Goal: Navigation & Orientation: Find specific page/section

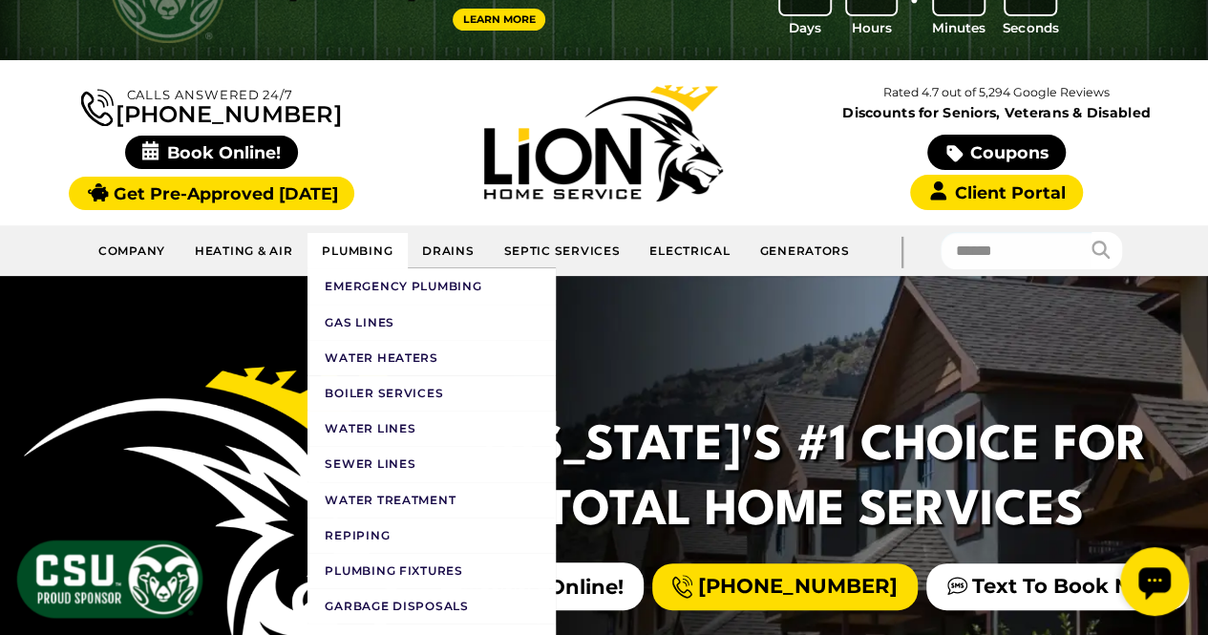
scroll to position [93, 0]
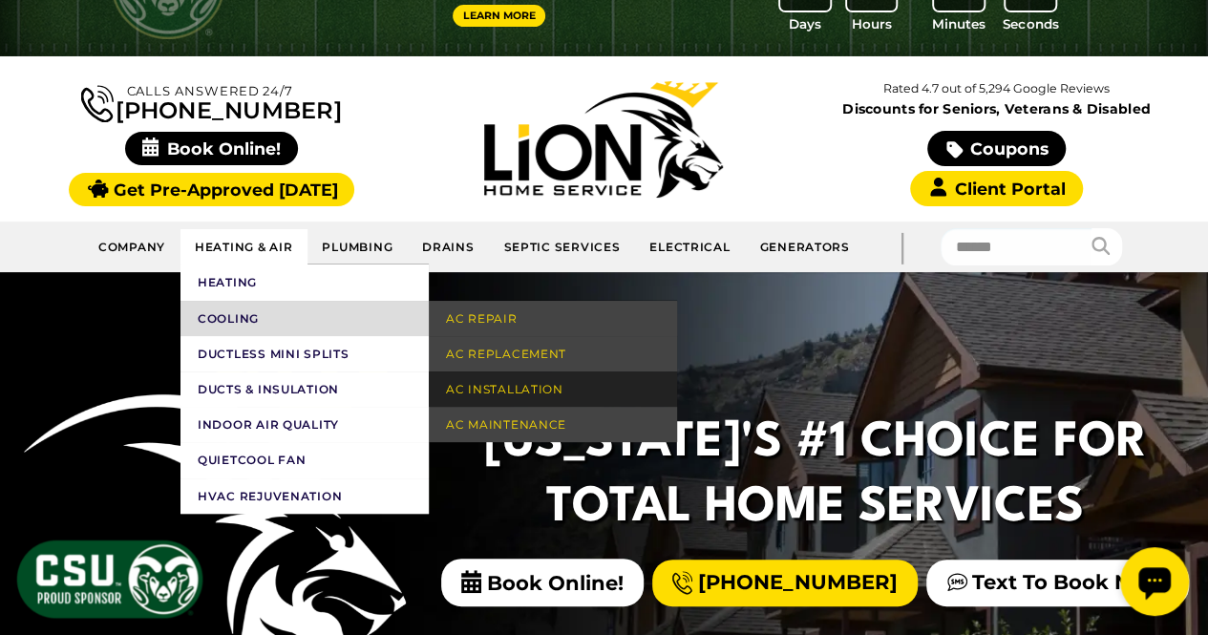
click at [568, 388] on link "AC Installation" at bounding box center [553, 389] width 248 height 35
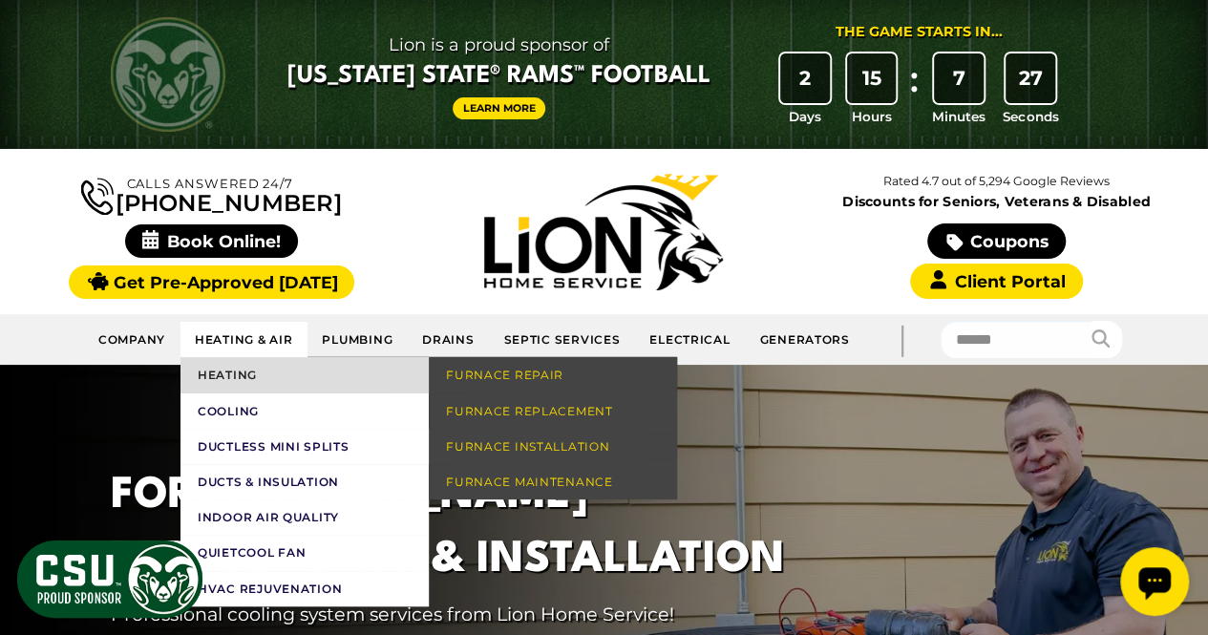
click at [267, 367] on link "Heating" at bounding box center [305, 374] width 248 height 35
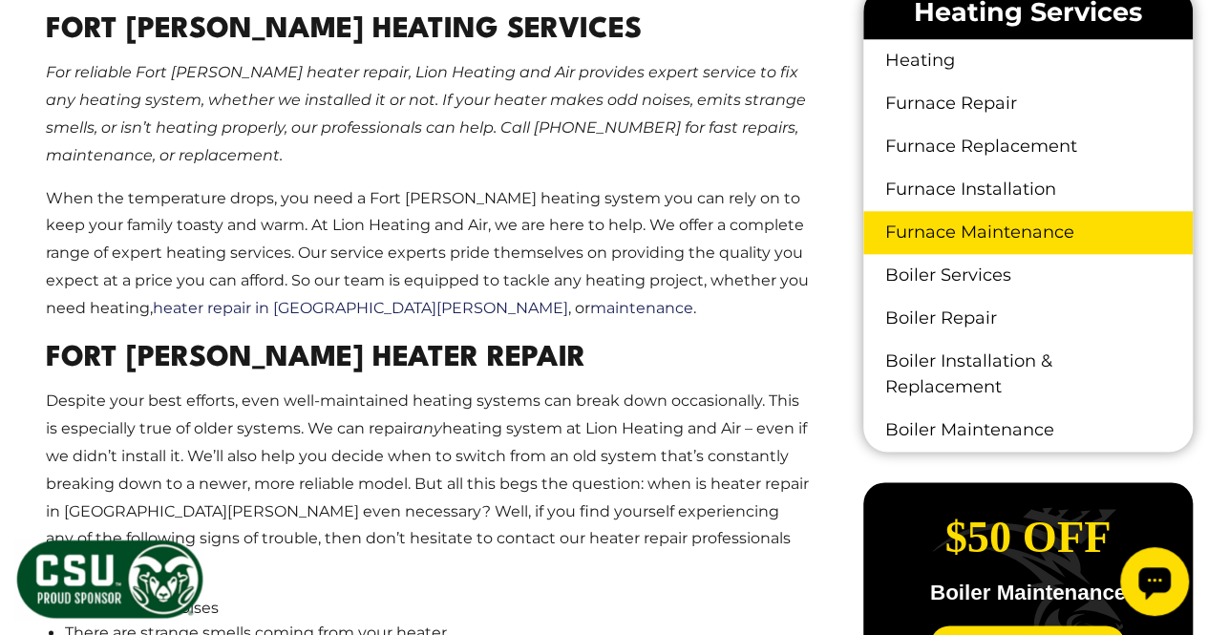
scroll to position [972, 0]
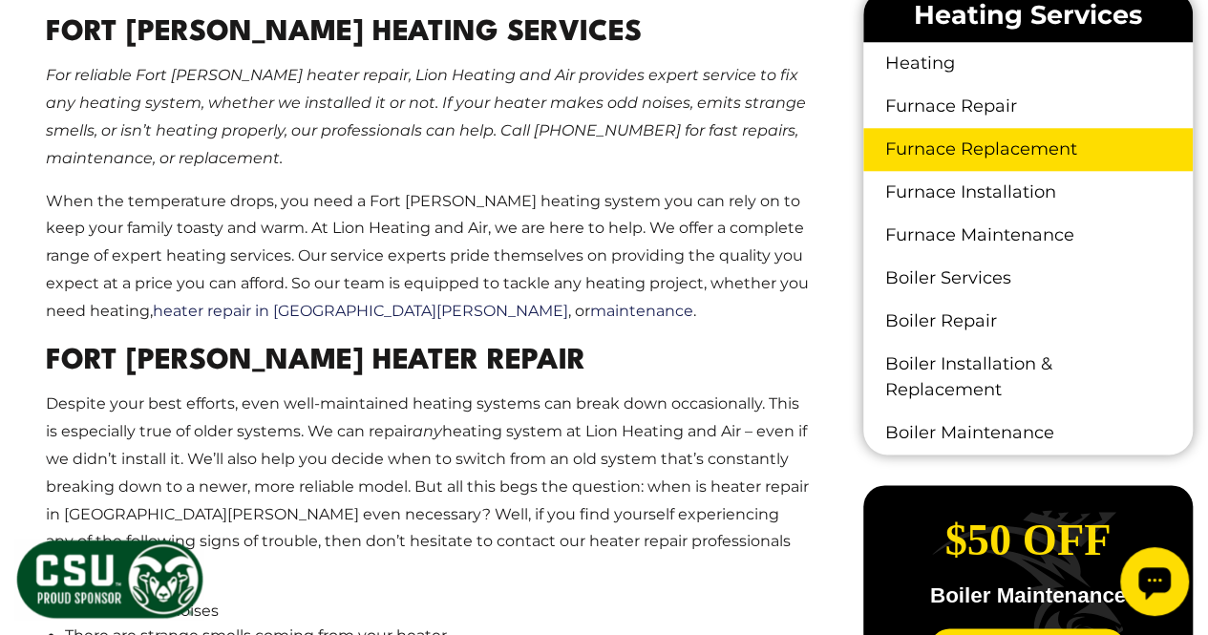
click at [1001, 152] on link "Furnace Replacement" at bounding box center [1029, 149] width 330 height 43
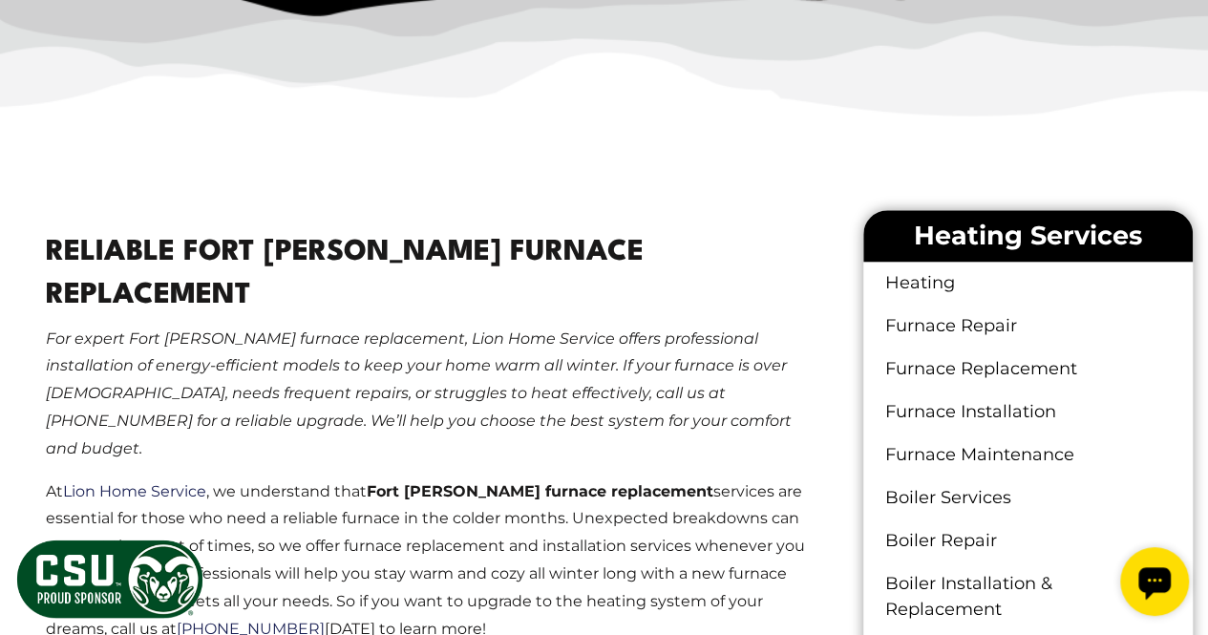
scroll to position [817, 0]
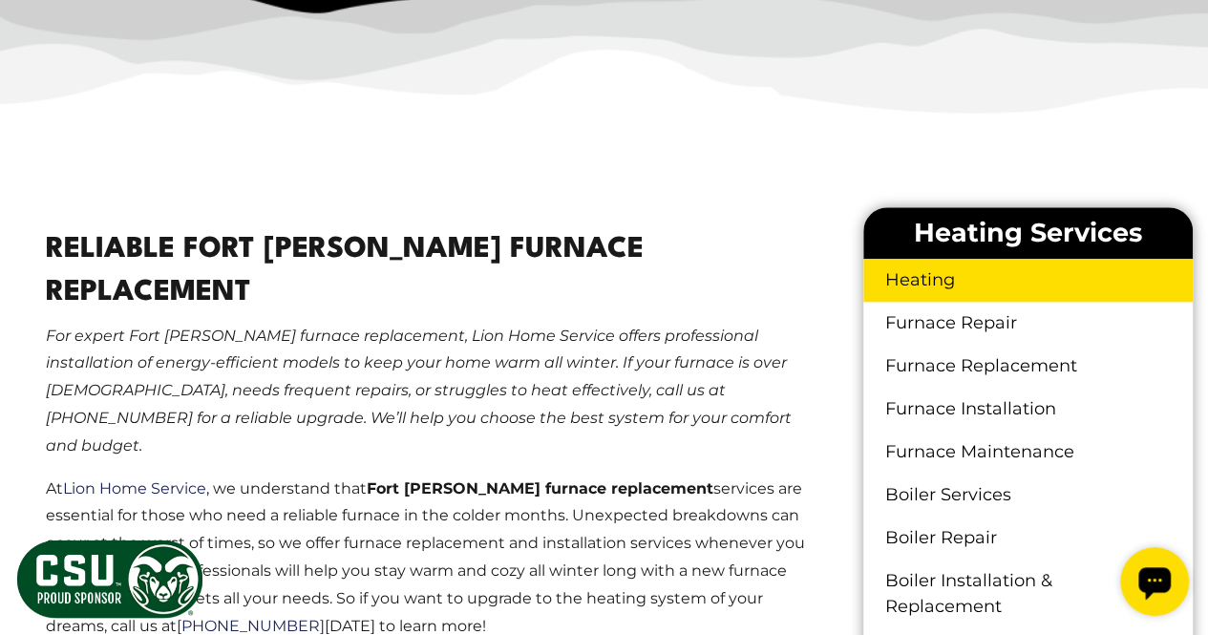
click at [919, 278] on link "Heating" at bounding box center [1029, 280] width 330 height 43
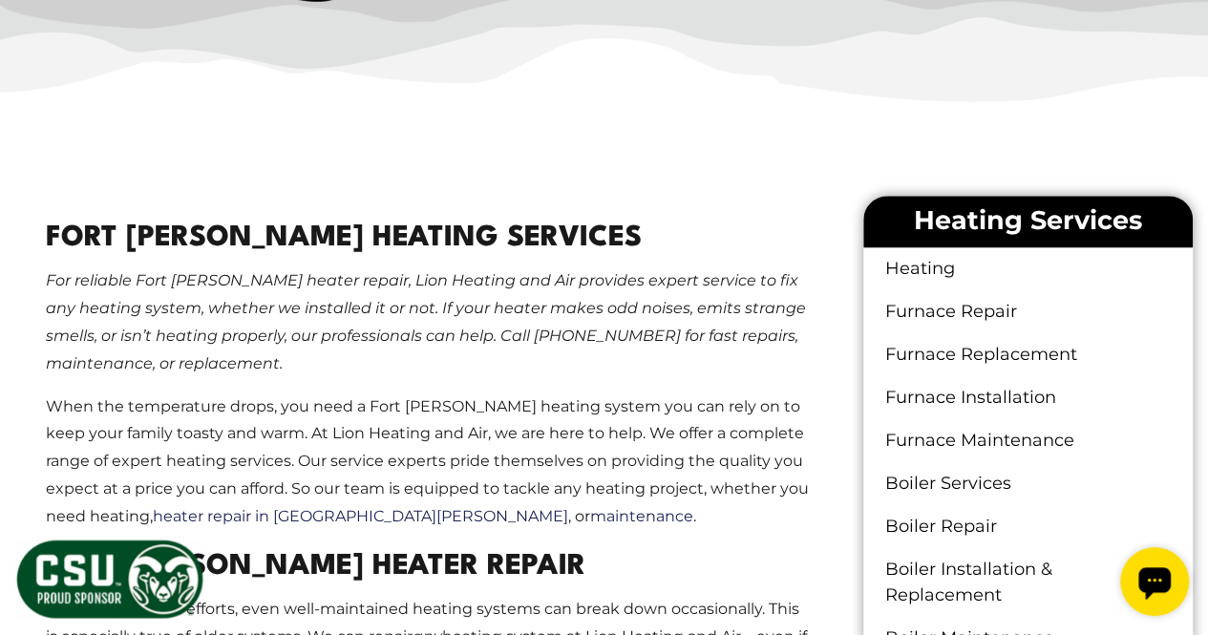
scroll to position [769, 0]
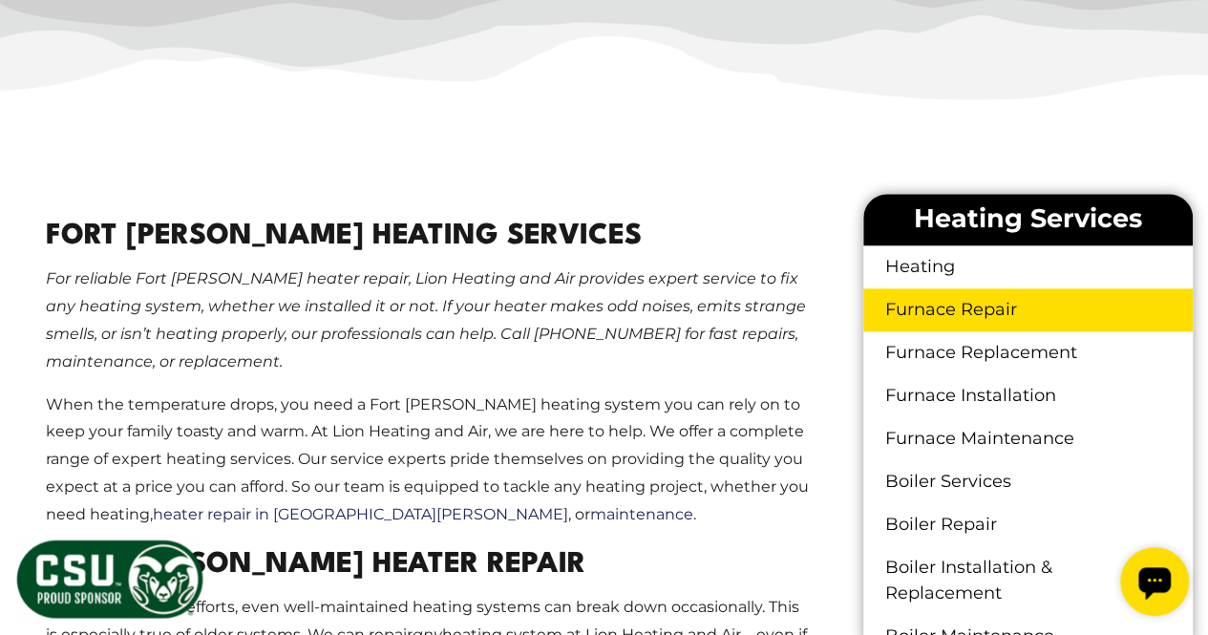
click at [935, 325] on link "Furnace Repair" at bounding box center [1029, 309] width 330 height 43
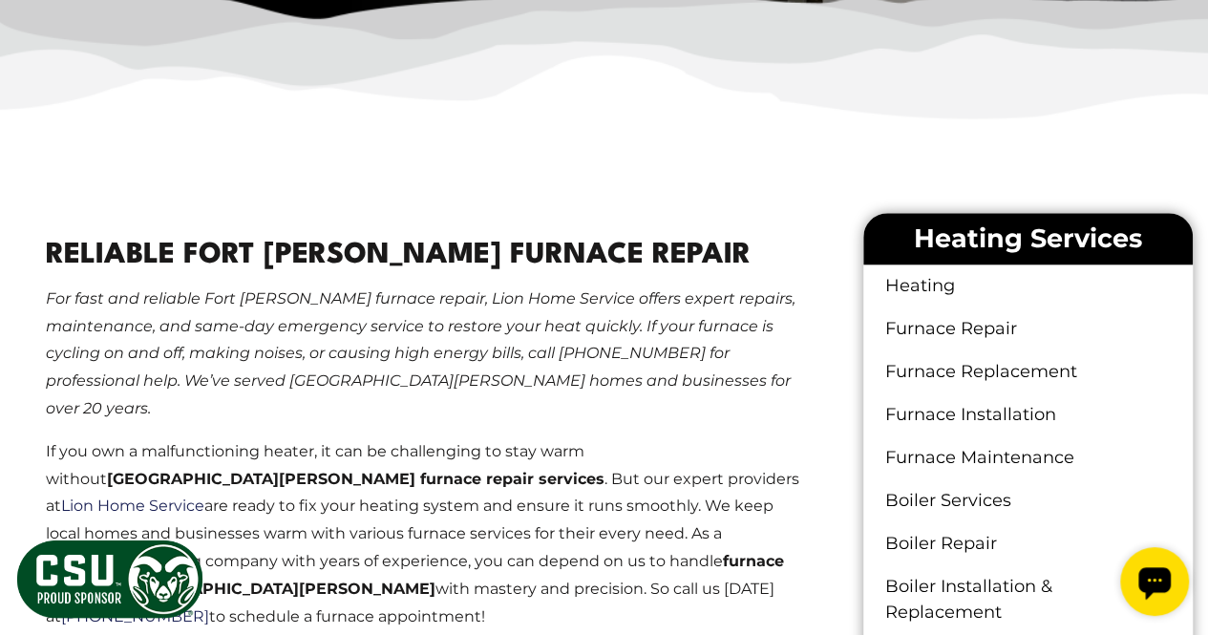
scroll to position [812, 0]
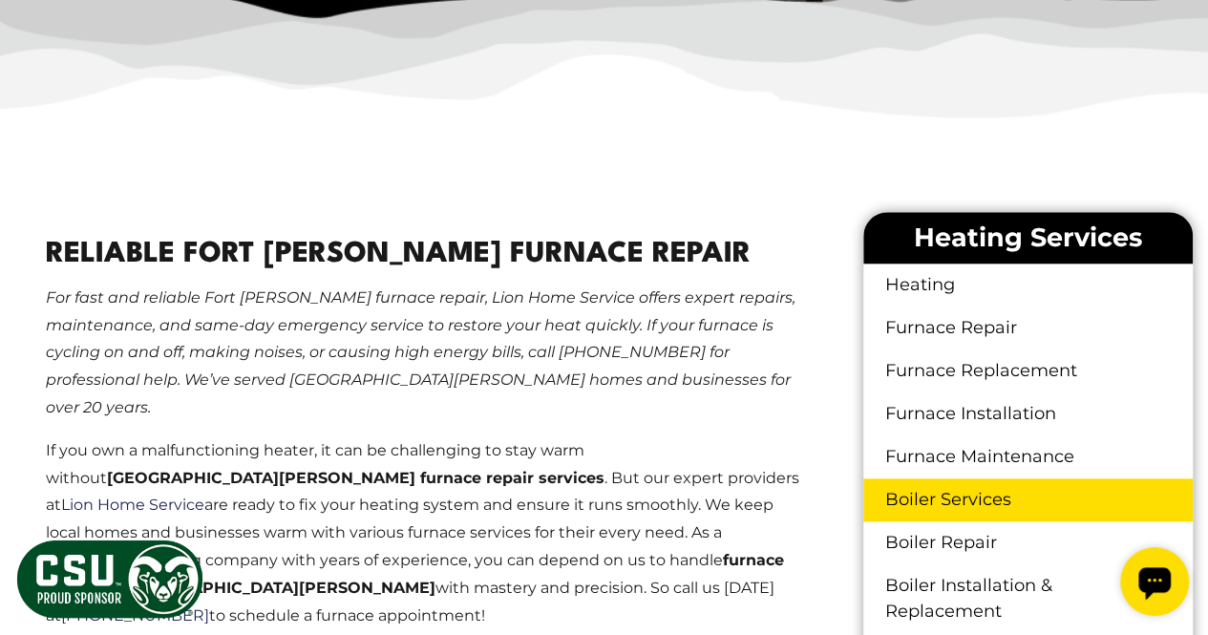
click at [932, 509] on link "Boiler Services" at bounding box center [1029, 500] width 330 height 43
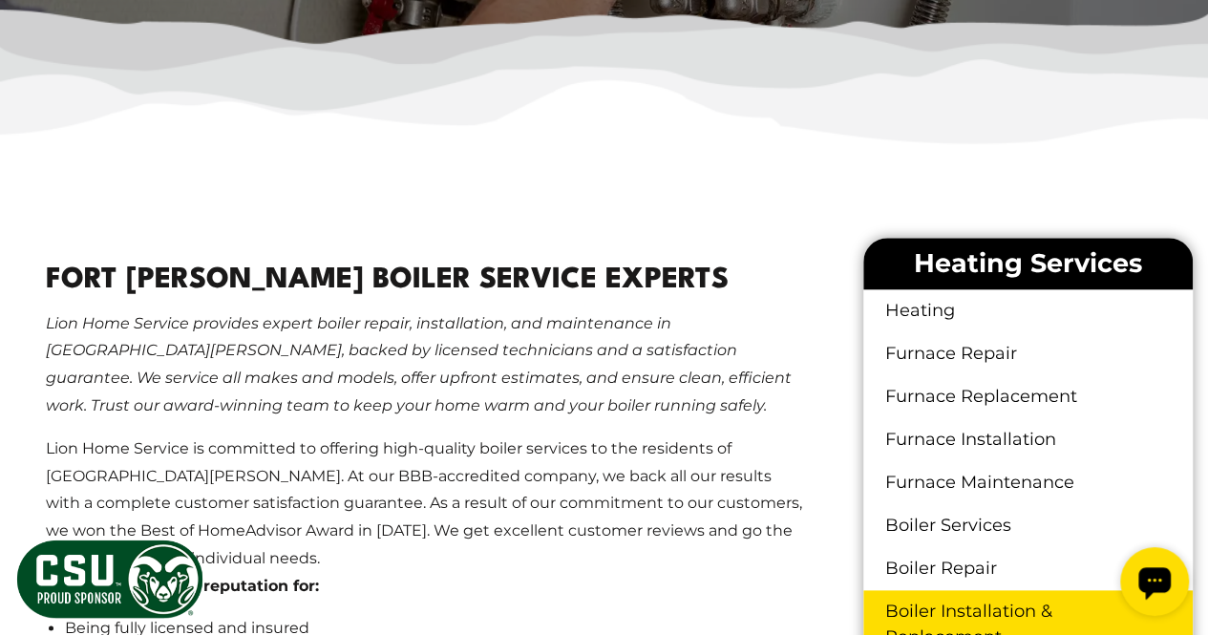
scroll to position [817, 0]
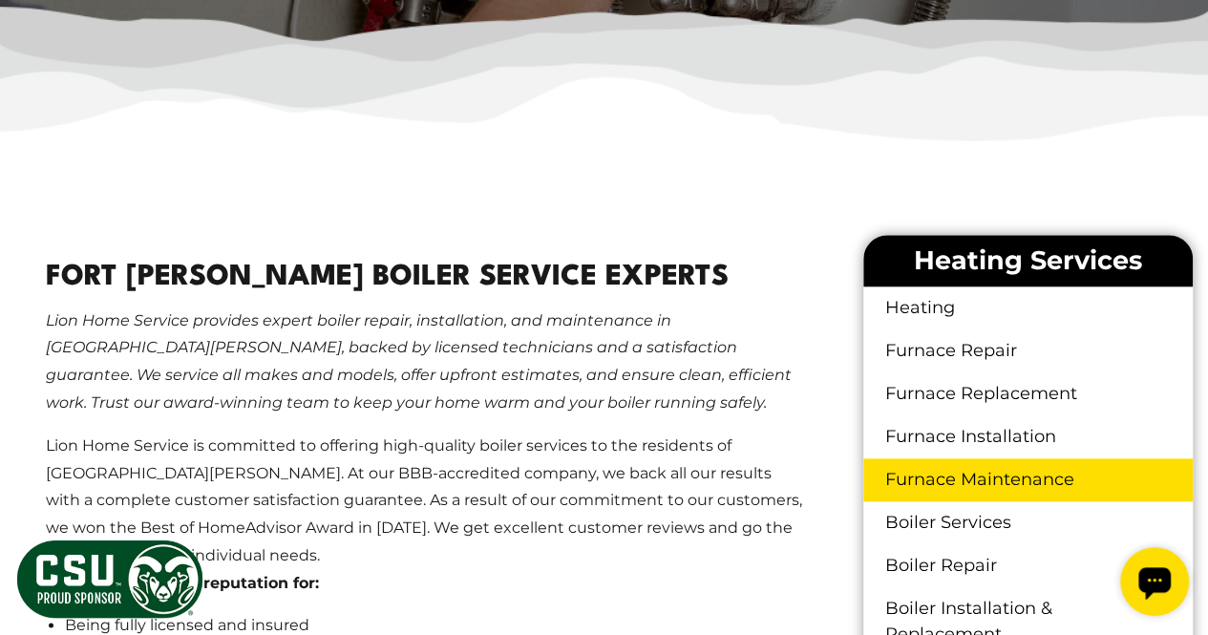
click at [955, 459] on link "Furnace Maintenance" at bounding box center [1029, 480] width 330 height 43
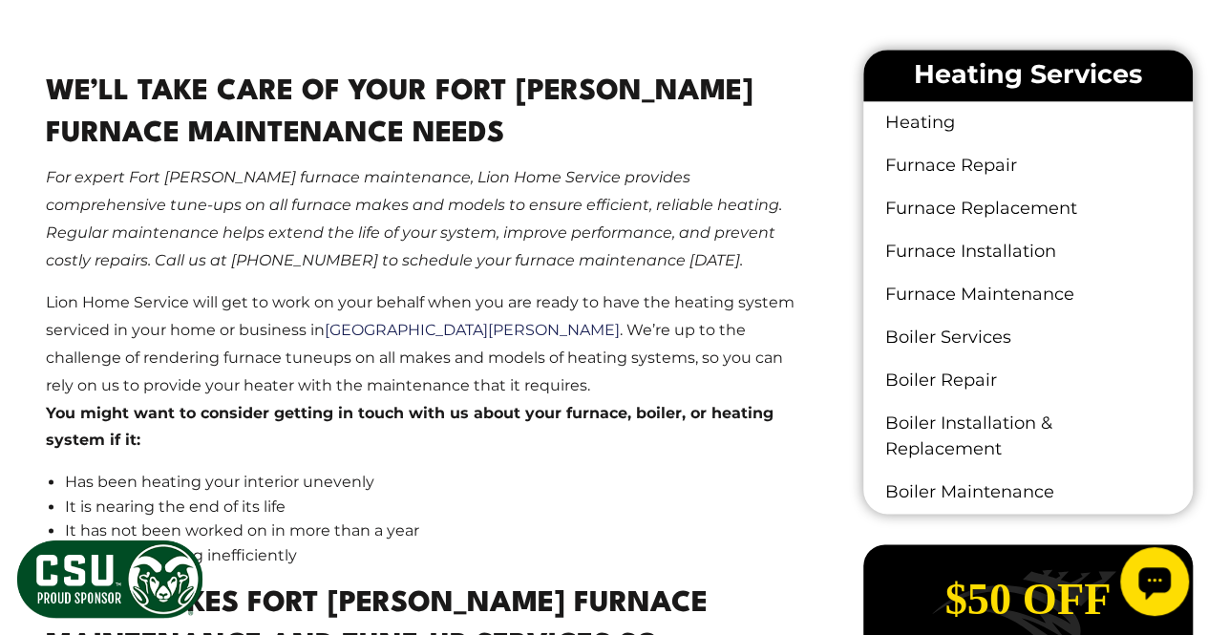
scroll to position [1031, 0]
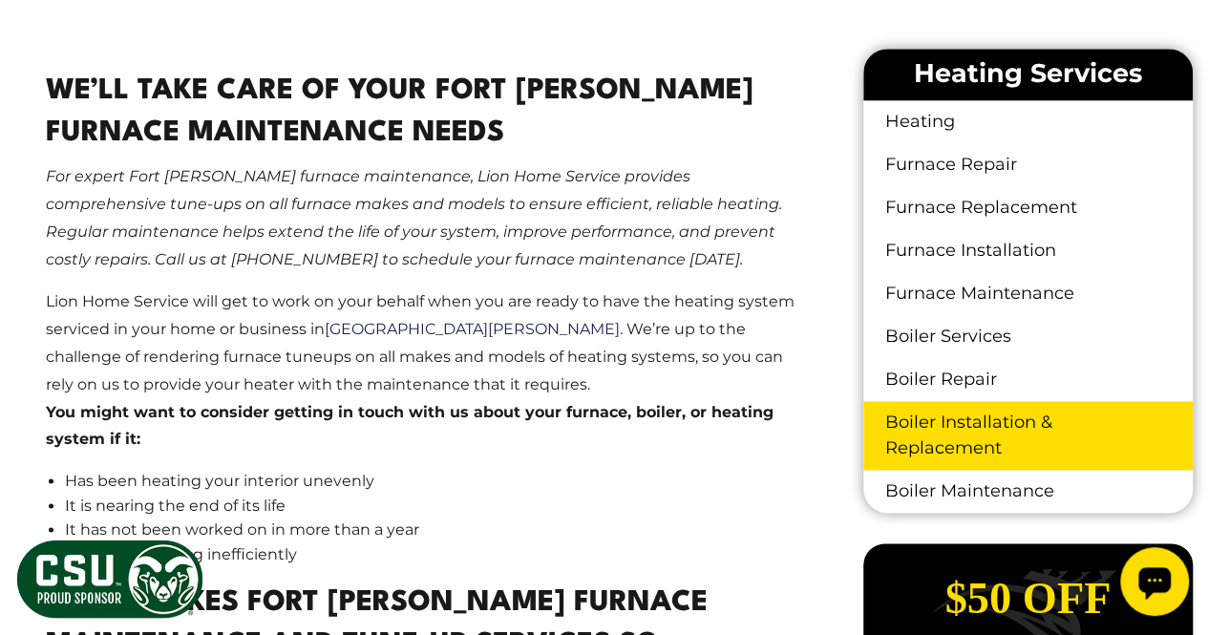
click at [955, 408] on link "Boiler Installation & Replacement" at bounding box center [1029, 435] width 330 height 69
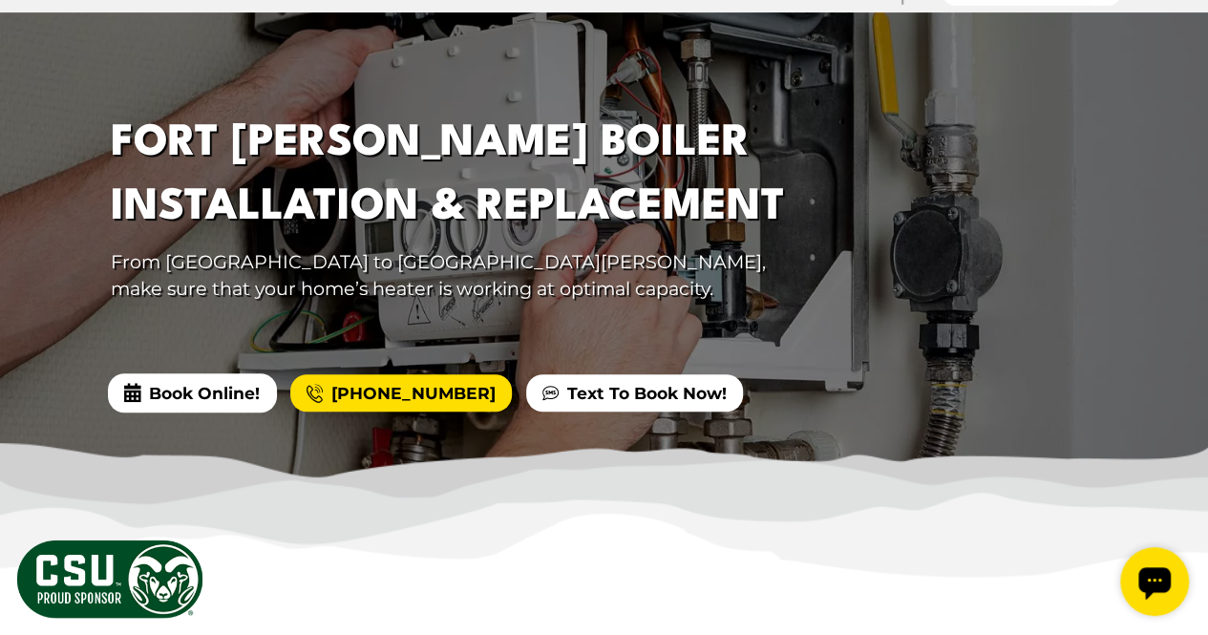
scroll to position [703, 0]
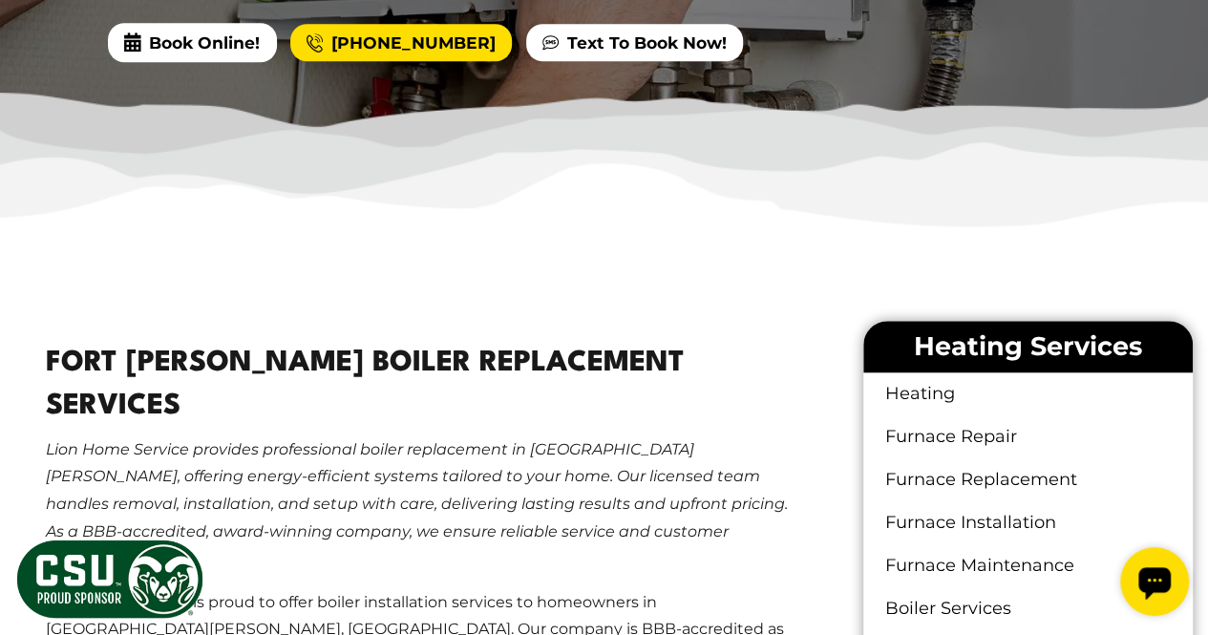
click at [956, 469] on link "Furnace Replacement" at bounding box center [1029, 480] width 330 height 43
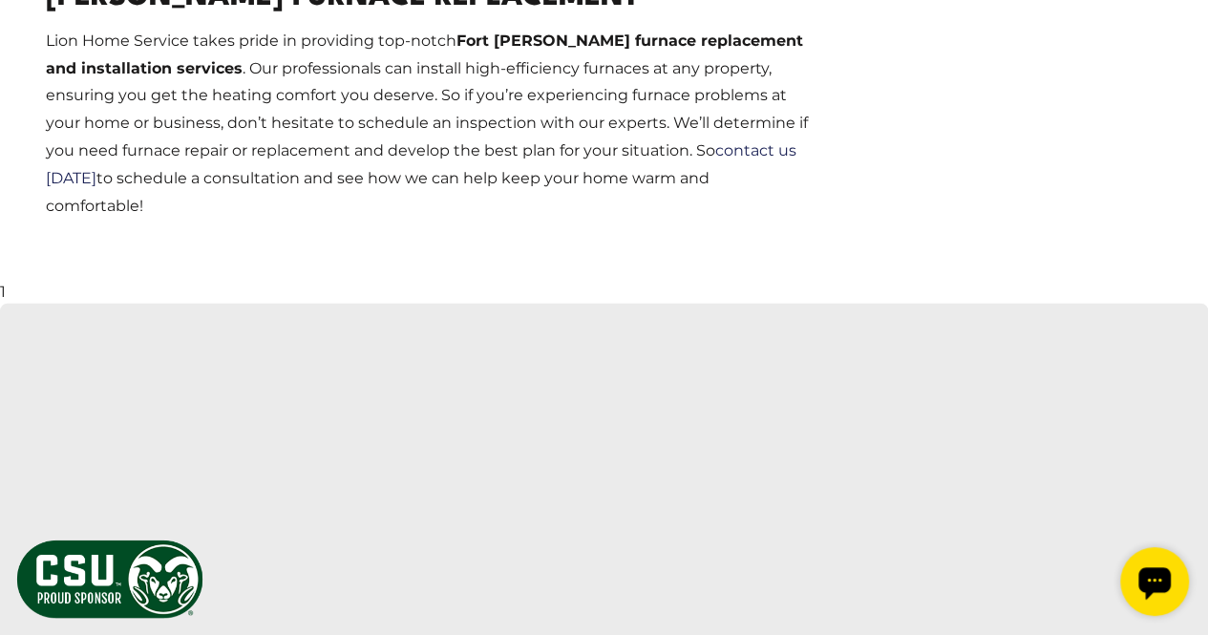
scroll to position [2477, 0]
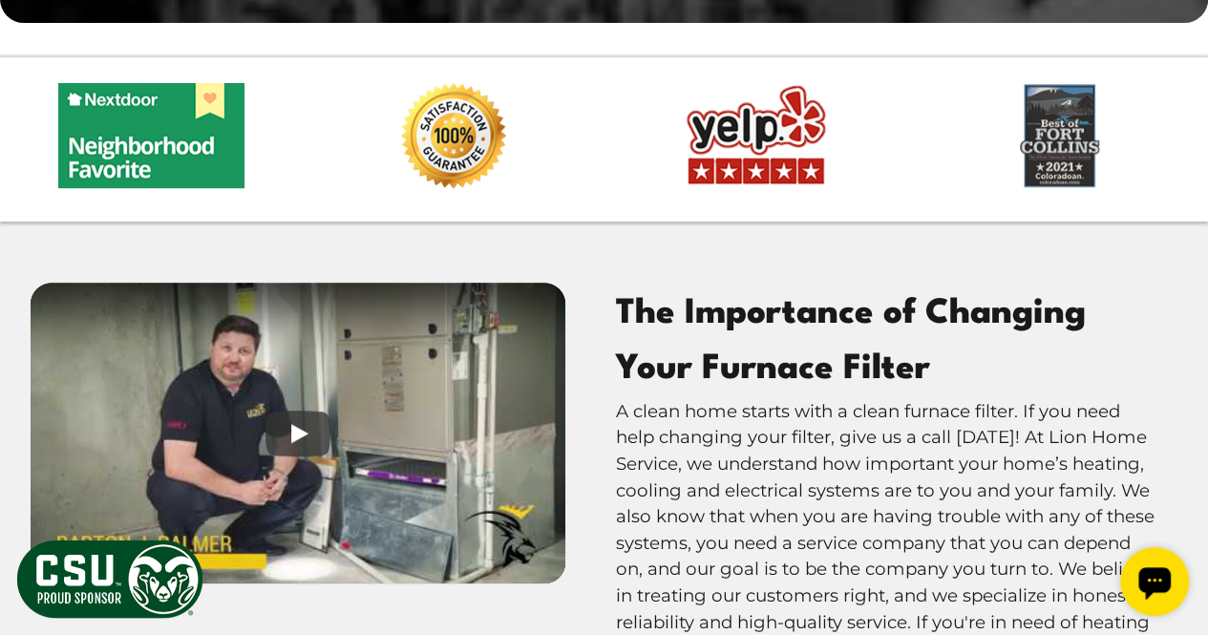
scroll to position [4032, 0]
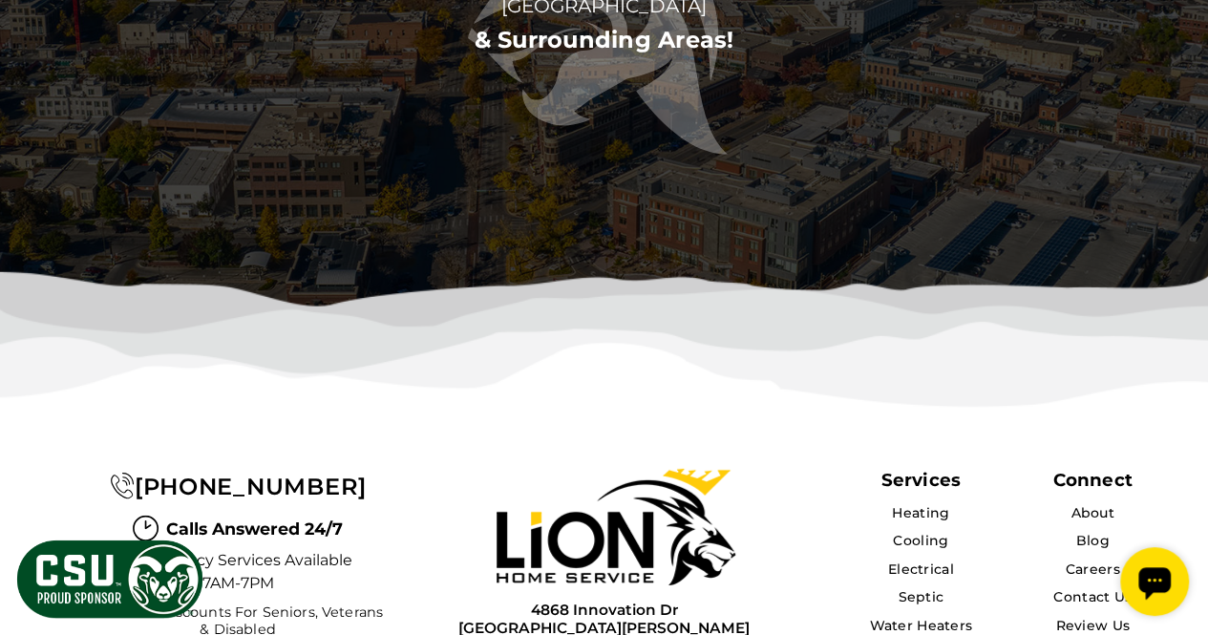
scroll to position [6227, 0]
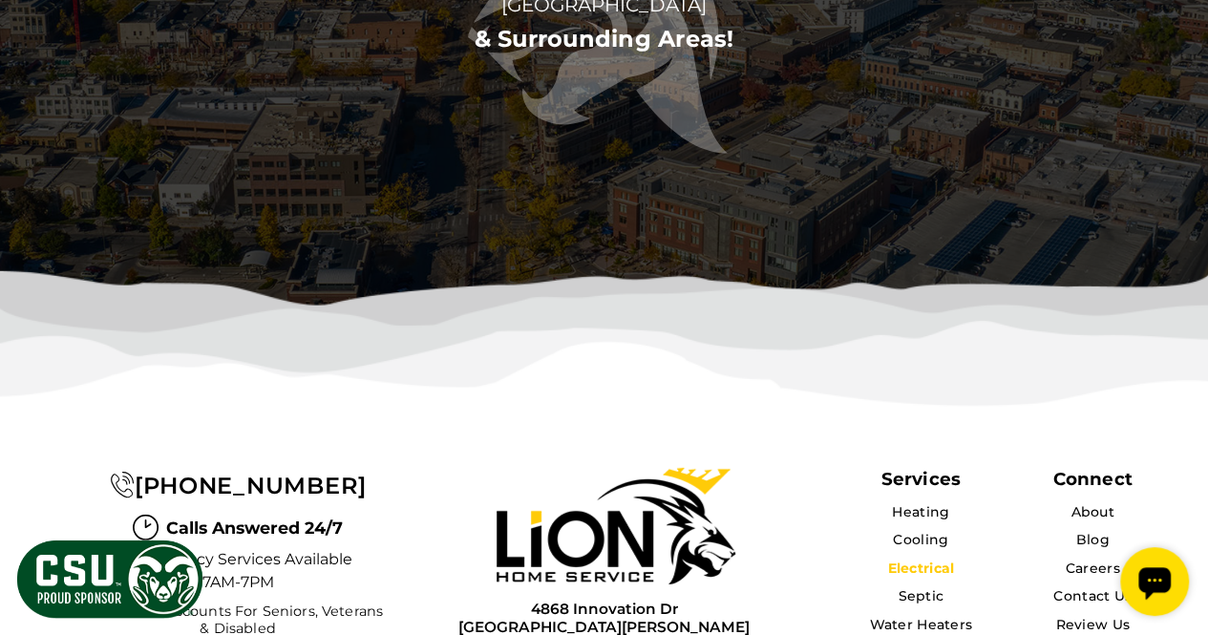
click at [935, 560] on link "Electrical" at bounding box center [920, 568] width 67 height 17
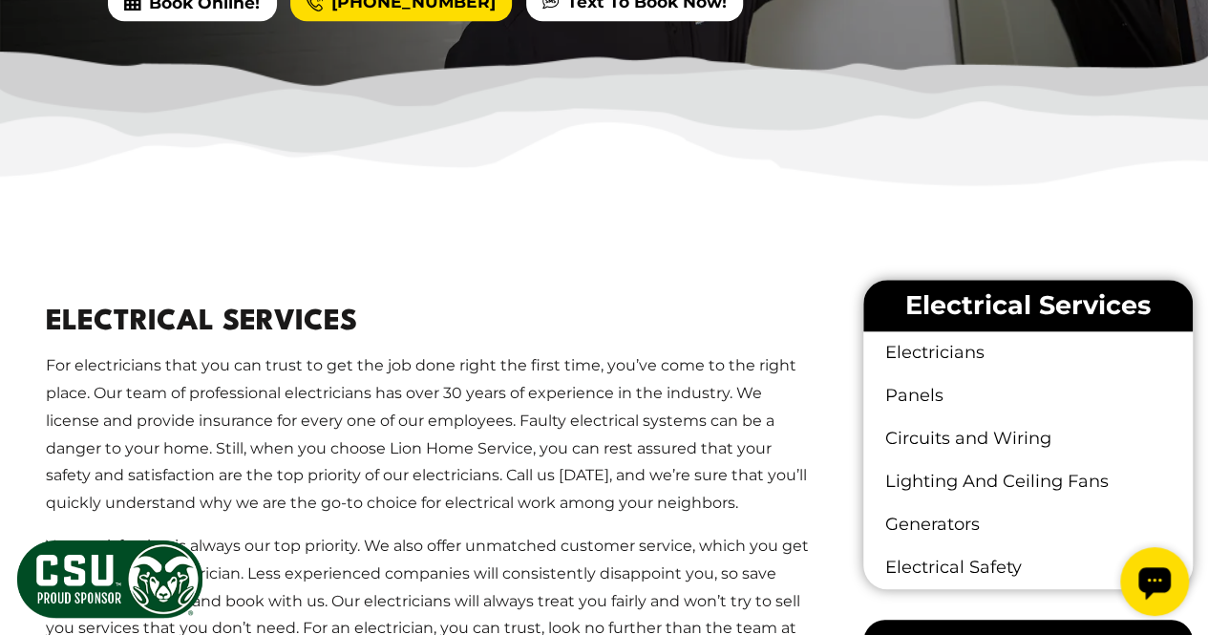
scroll to position [737, 0]
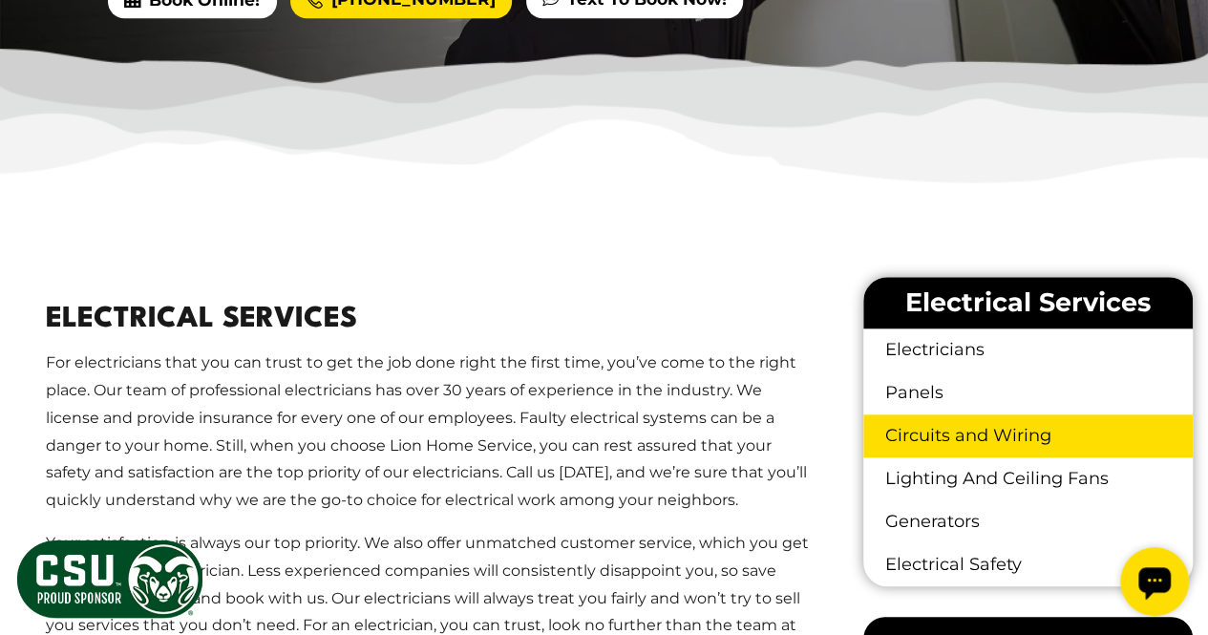
click at [957, 415] on link "Circuits and Wiring" at bounding box center [1029, 436] width 330 height 43
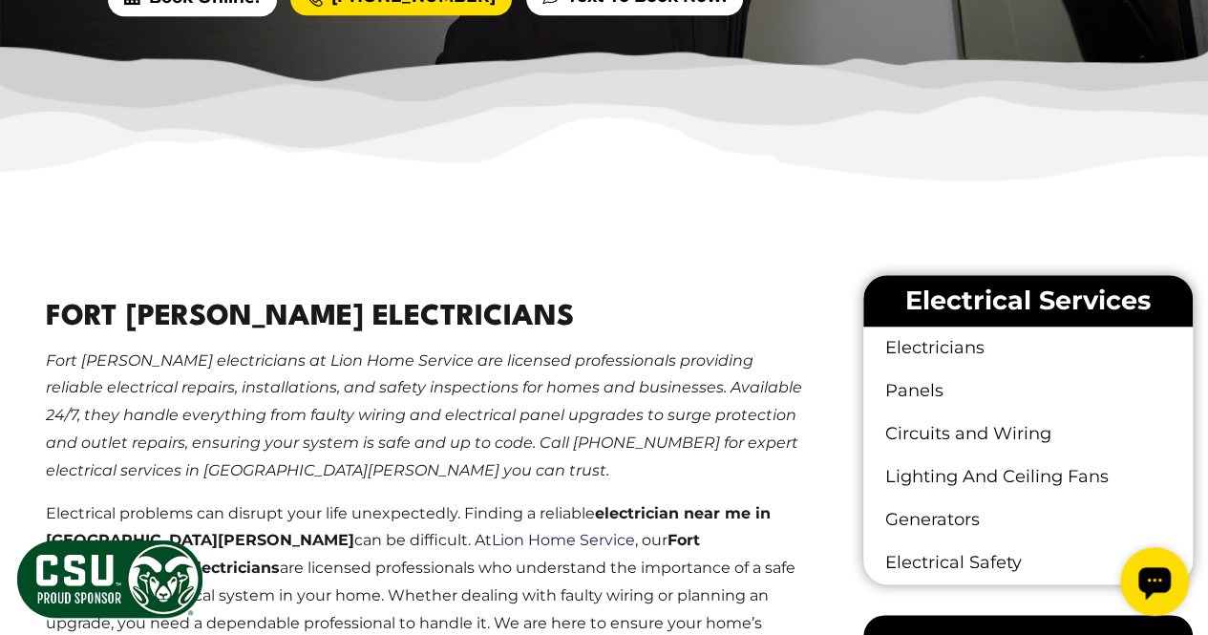
scroll to position [776, 0]
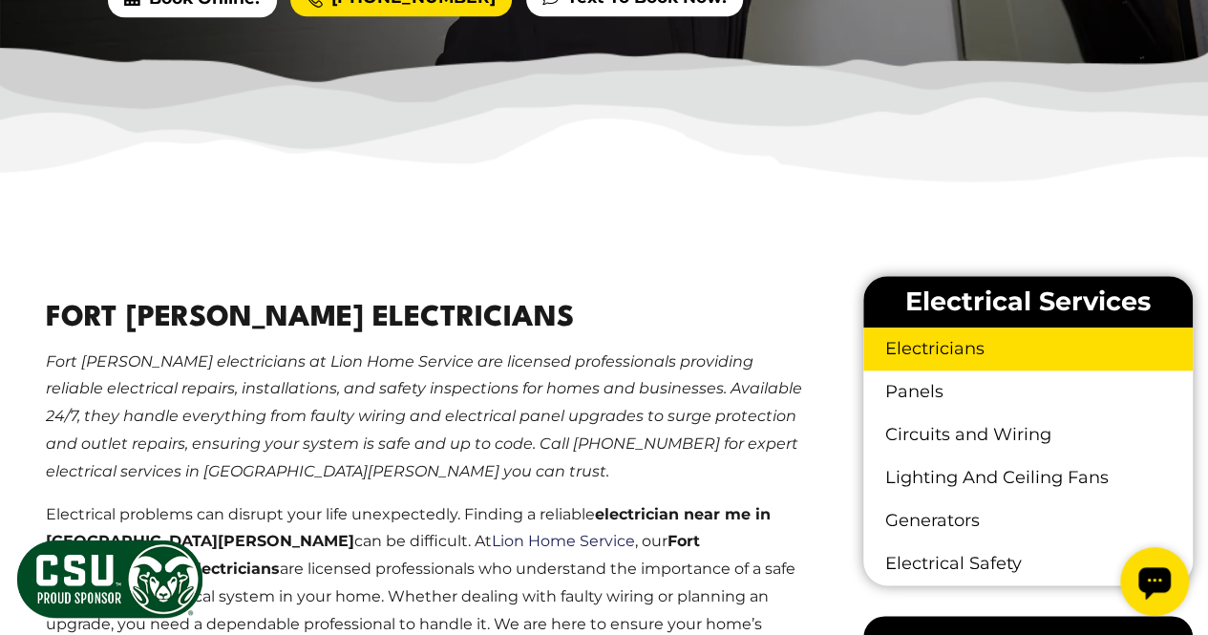
click at [1007, 328] on link "Electricians" at bounding box center [1029, 349] width 330 height 43
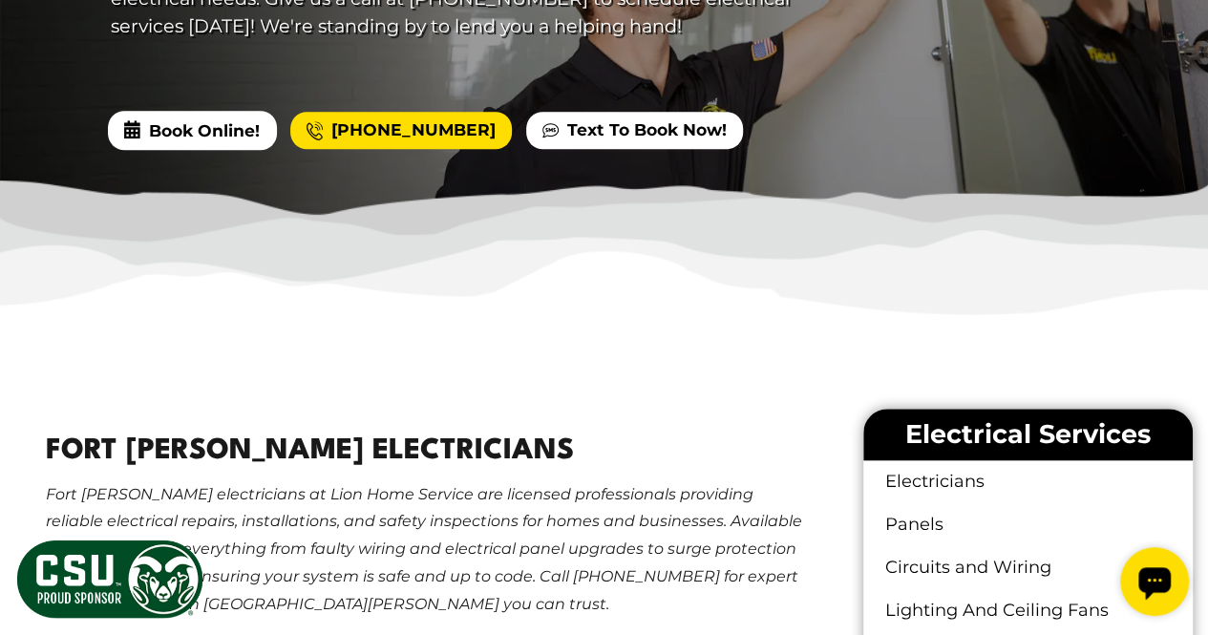
scroll to position [644, 0]
